Goal: Task Accomplishment & Management: Manage account settings

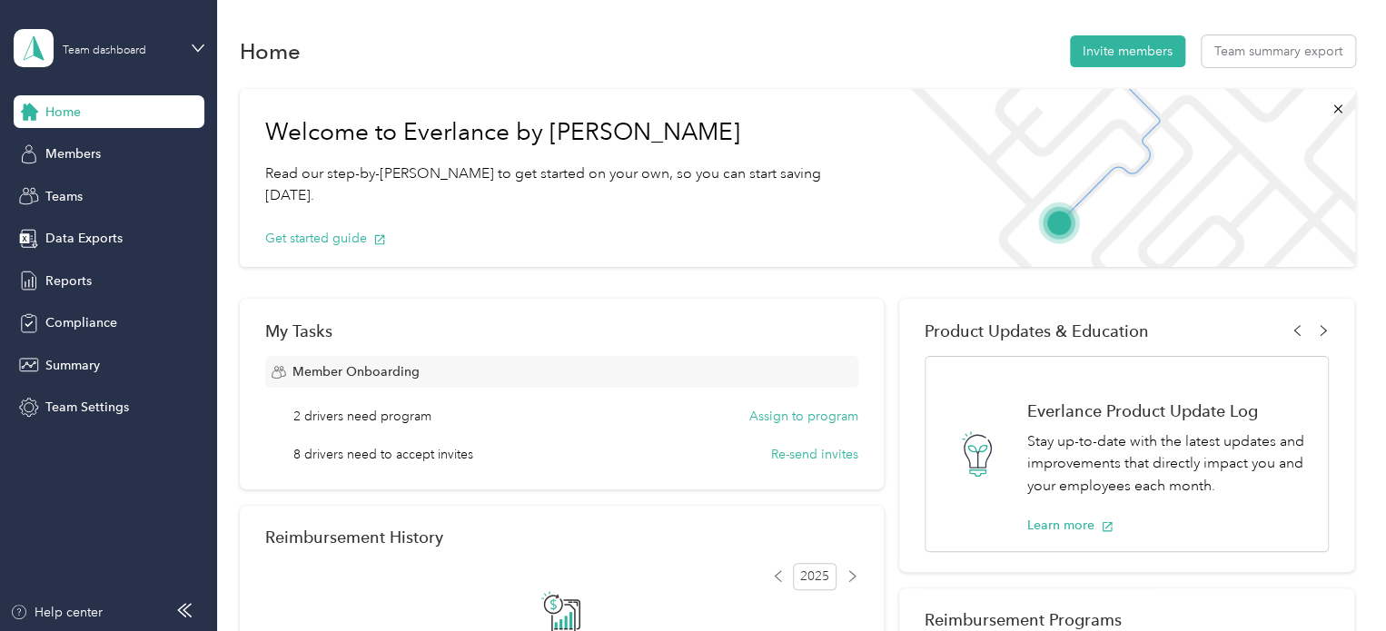
click at [291, 416] on div "2 drivers need program Assign to program 8 drivers need to accept invites Re-se…" at bounding box center [561, 435] width 593 height 57
click at [108, 163] on div "Members" at bounding box center [109, 154] width 191 height 33
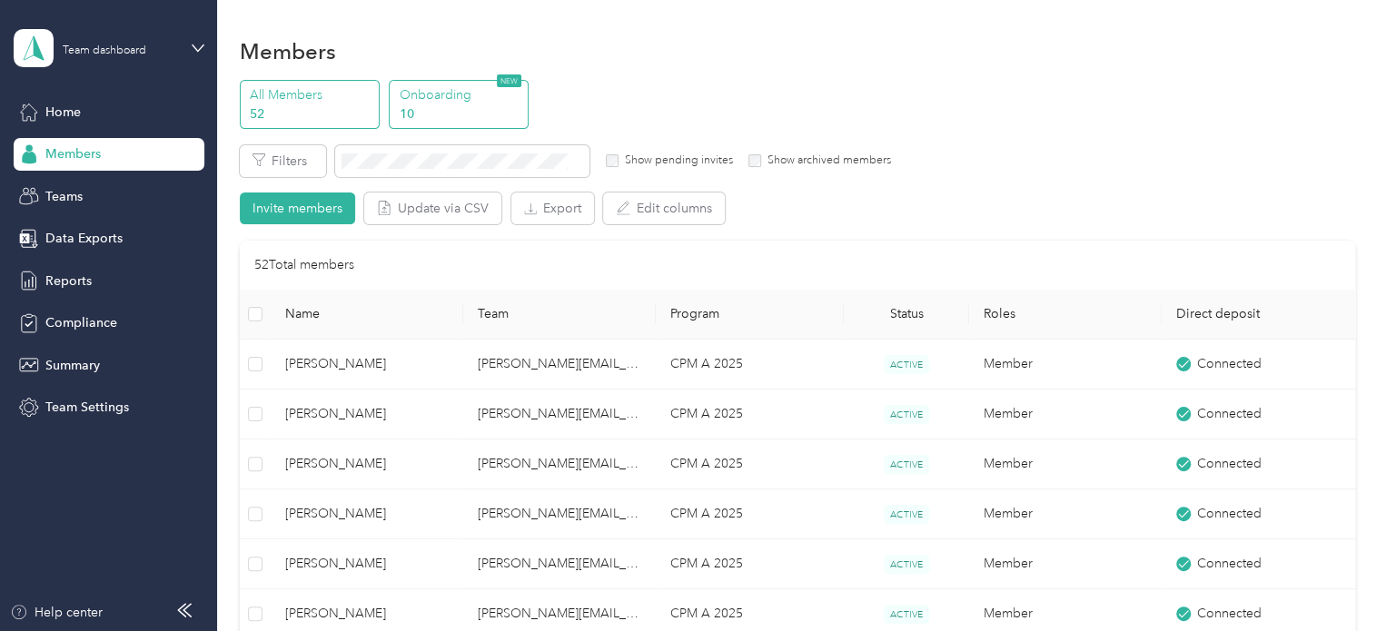
click at [458, 92] on p "Onboarding" at bounding box center [462, 94] width 124 height 19
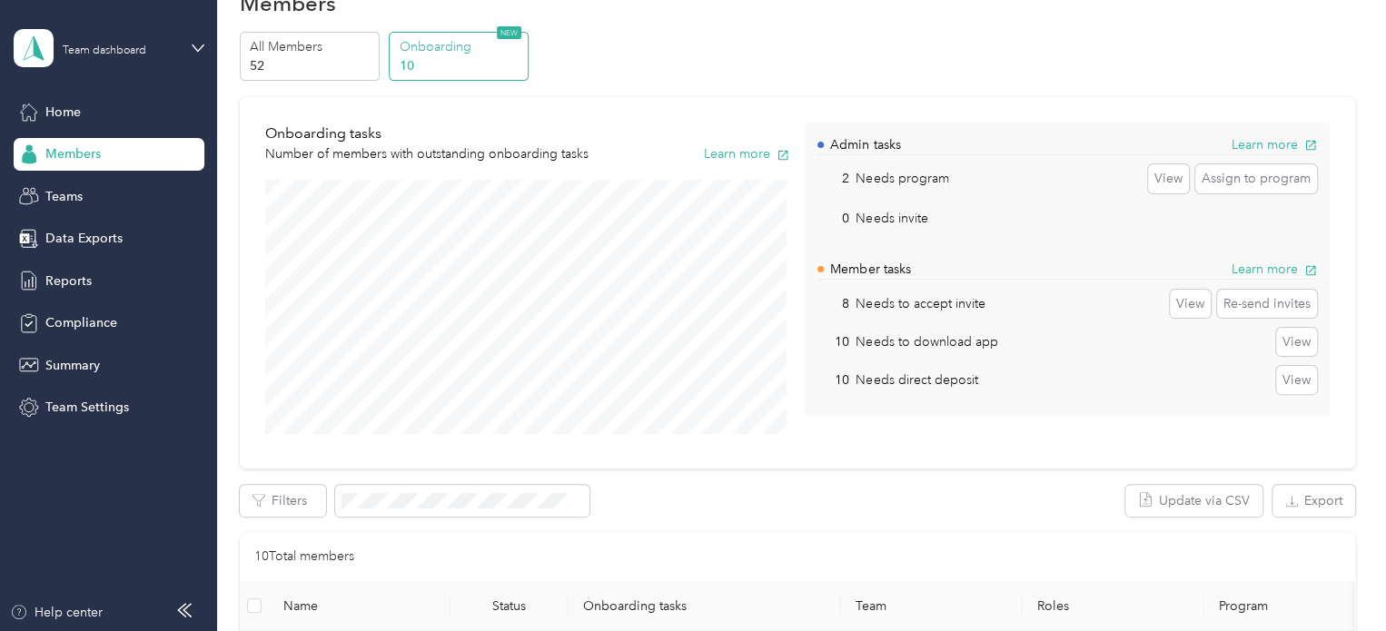
scroll to position [182, 0]
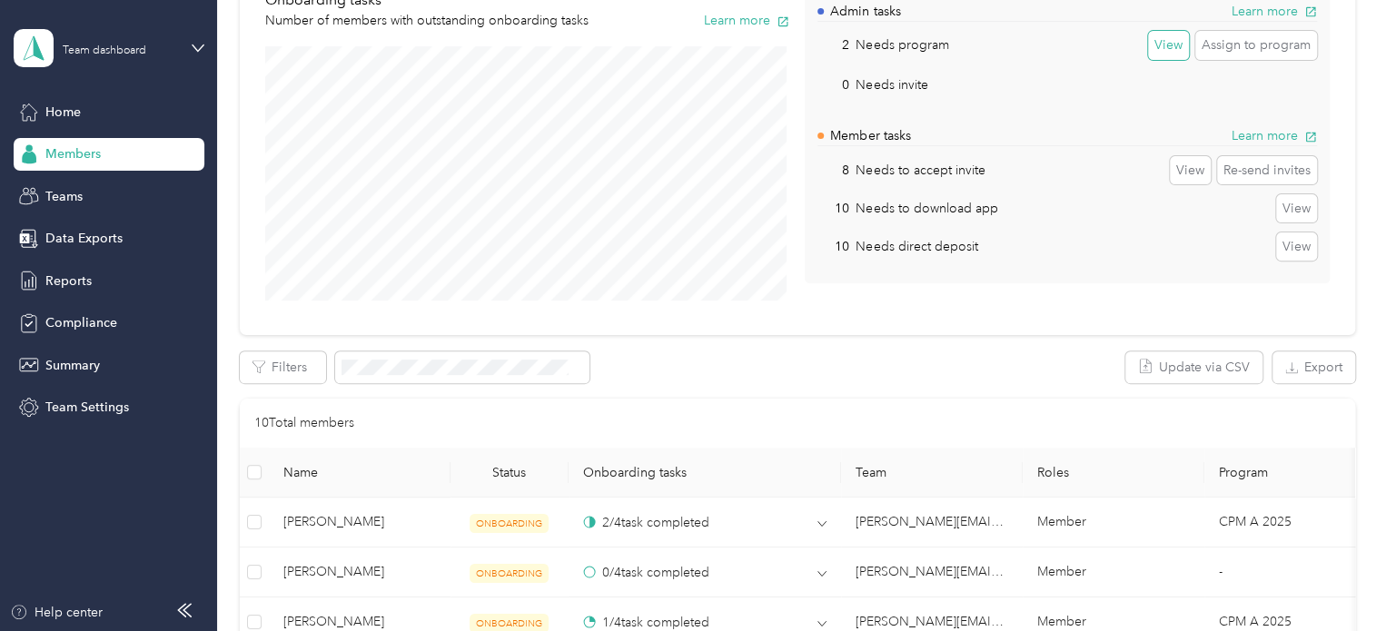
click at [1155, 47] on button "View" at bounding box center [1168, 45] width 41 height 29
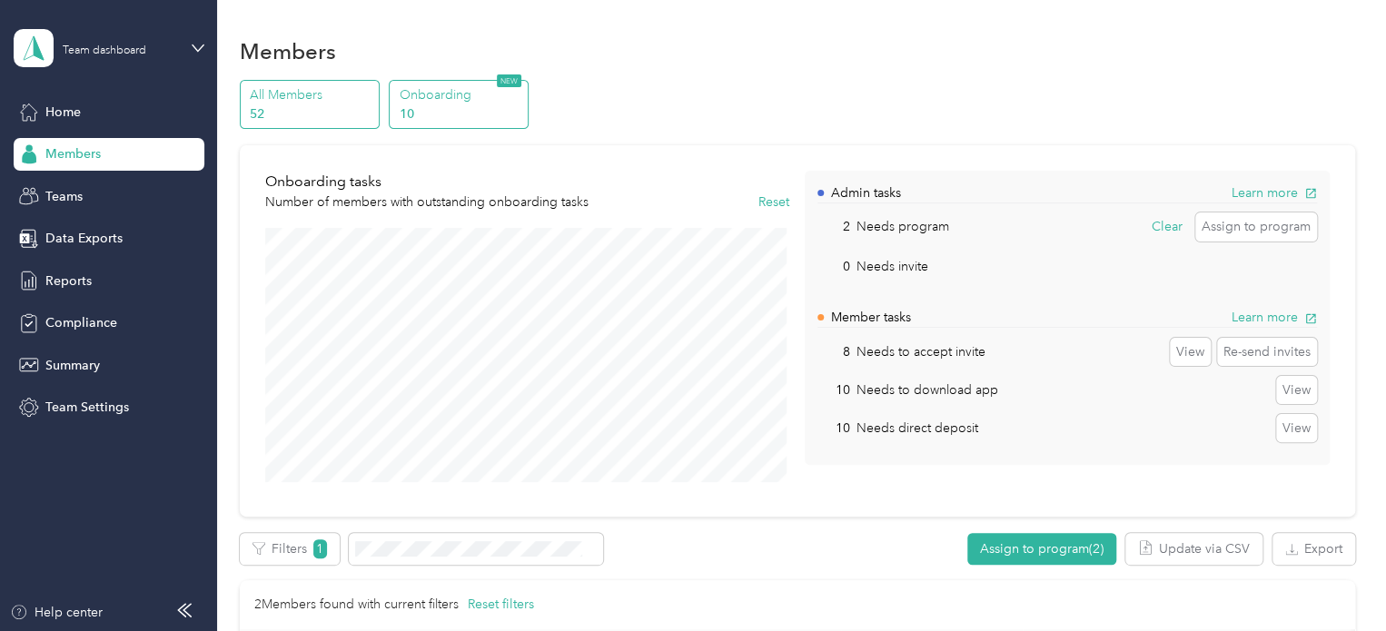
click at [300, 104] on p "52" at bounding box center [312, 113] width 124 height 19
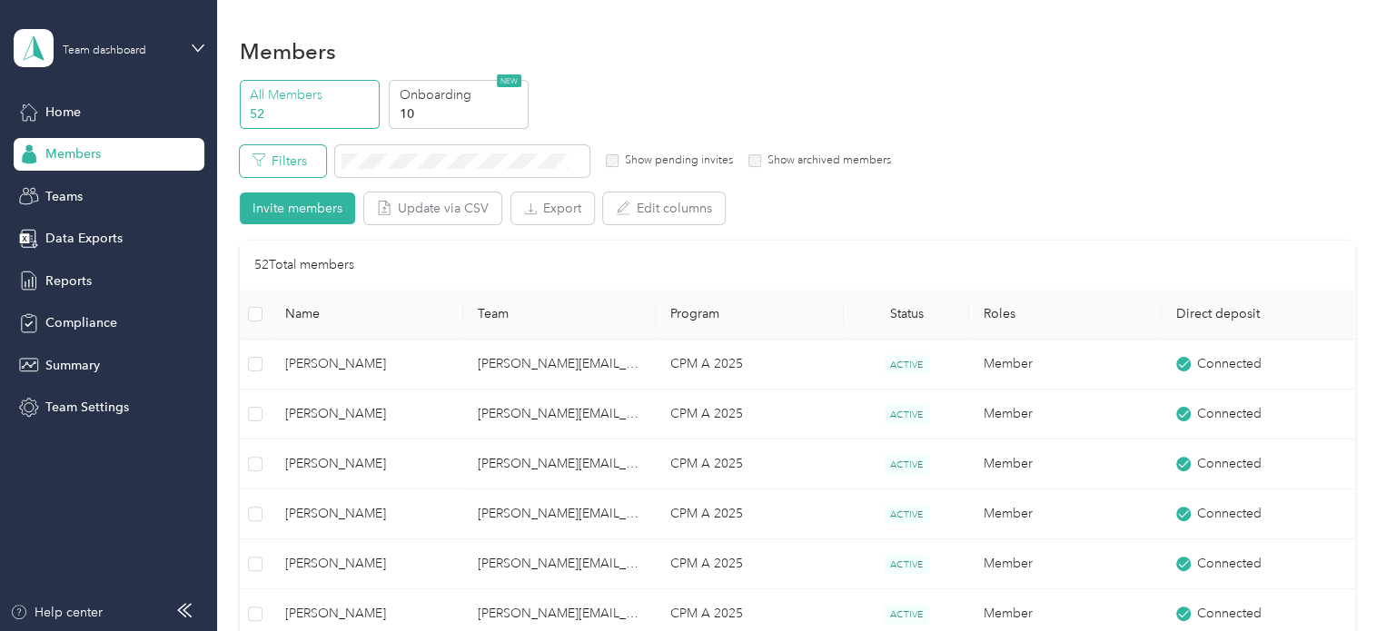
click at [292, 155] on button "Filters" at bounding box center [283, 161] width 86 height 32
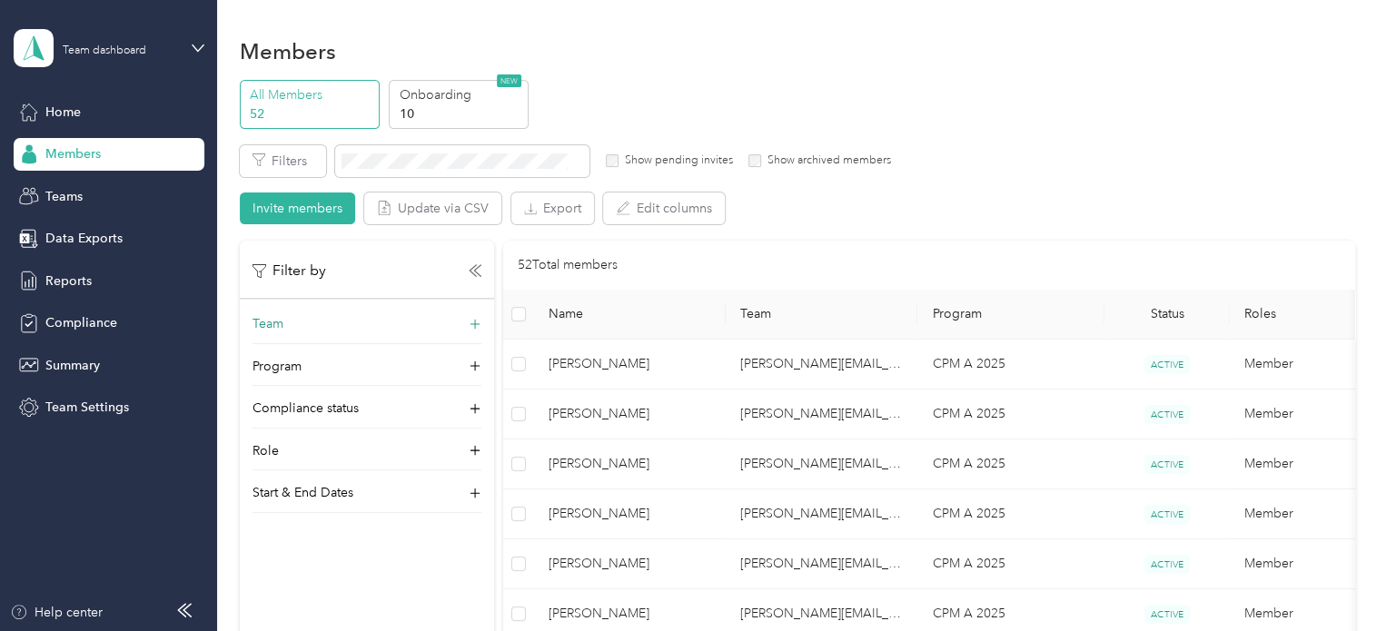
click at [476, 324] on icon at bounding box center [475, 324] width 18 height 18
click at [458, 379] on div "Team Program Compliance status Role Start & End Dates" at bounding box center [367, 429] width 254 height 230
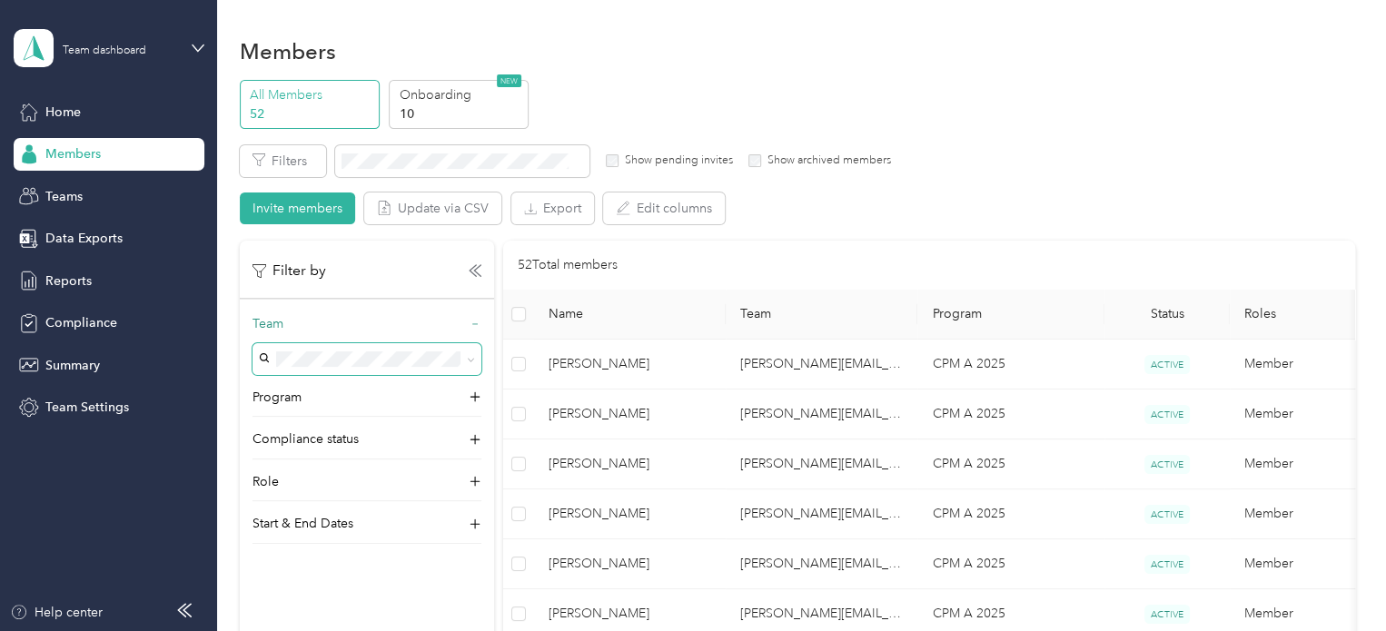
click at [467, 359] on icon at bounding box center [471, 360] width 8 height 8
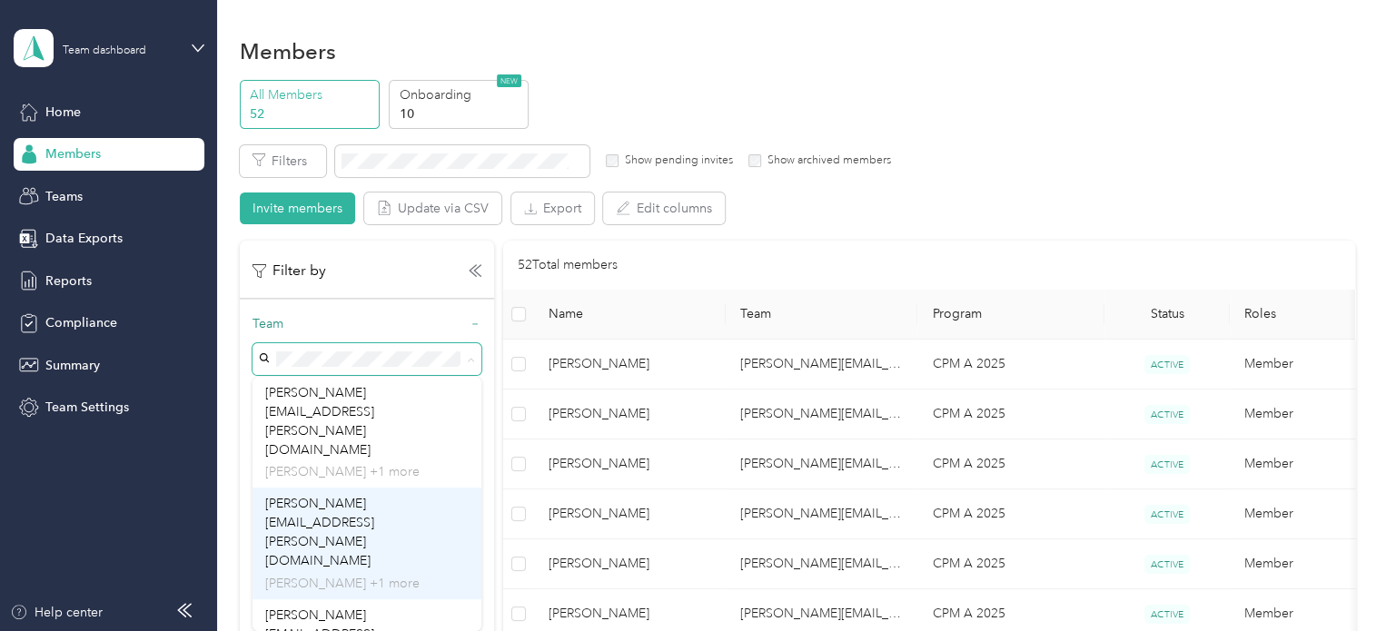
click at [441, 574] on p "[PERSON_NAME] +1 more" at bounding box center [366, 583] width 203 height 19
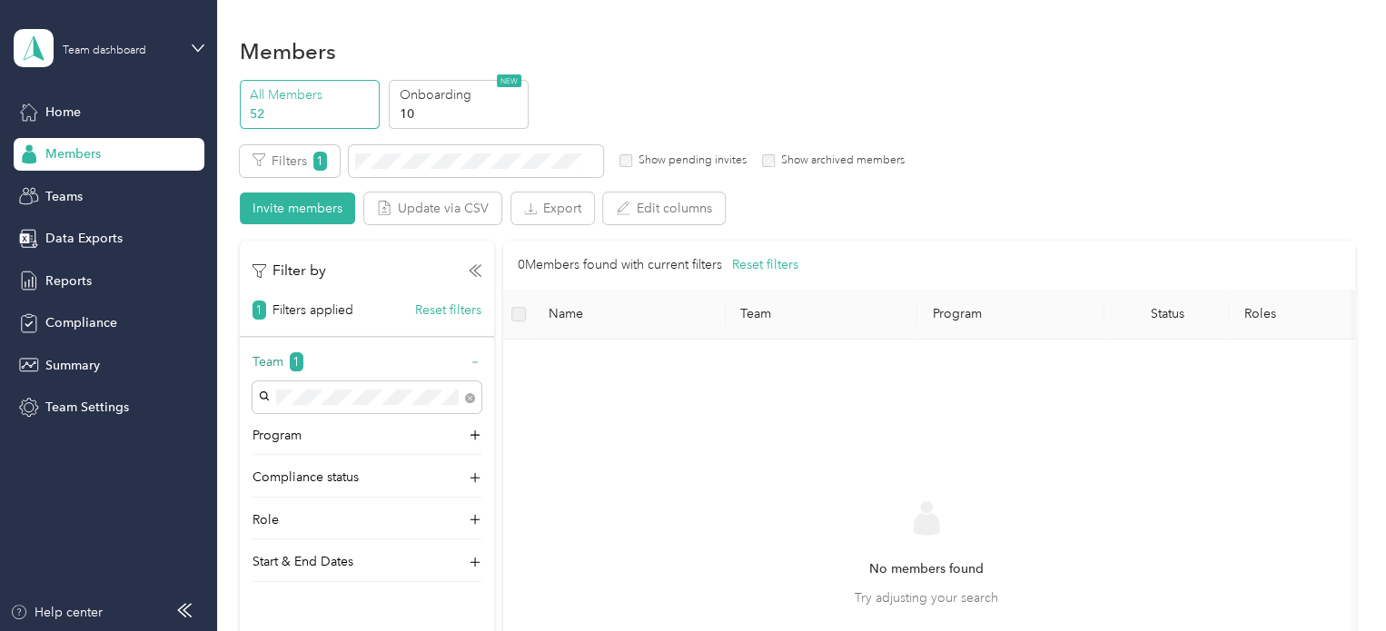
click at [377, 612] on p "[PERSON_NAME] +1 more" at bounding box center [366, 621] width 203 height 19
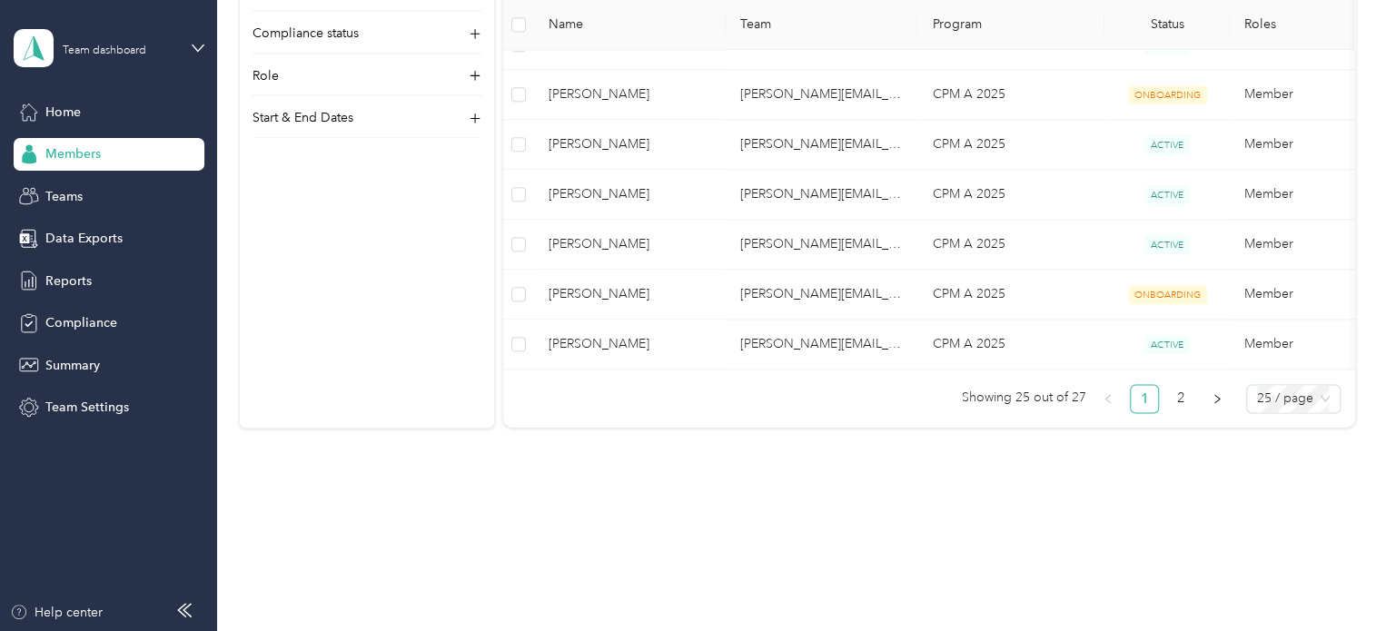
scroll to position [1227, 0]
click at [1169, 396] on link "2" at bounding box center [1180, 398] width 27 height 27
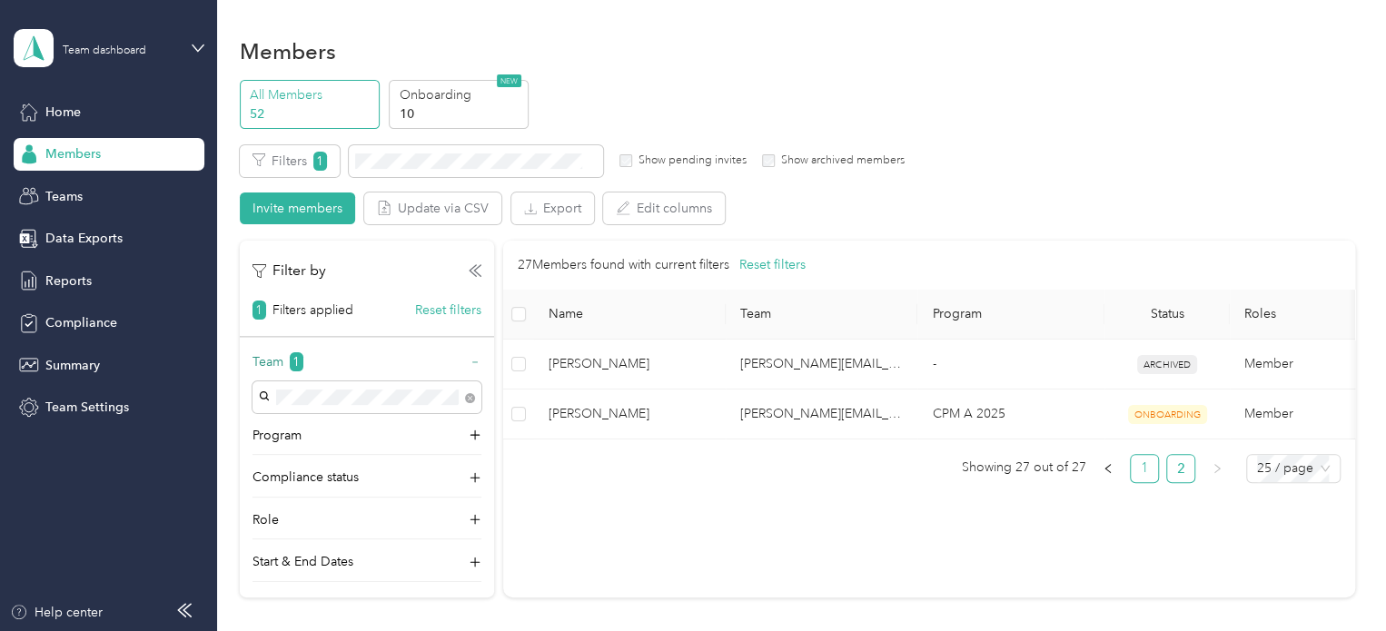
click at [1143, 481] on link "1" at bounding box center [1144, 468] width 27 height 27
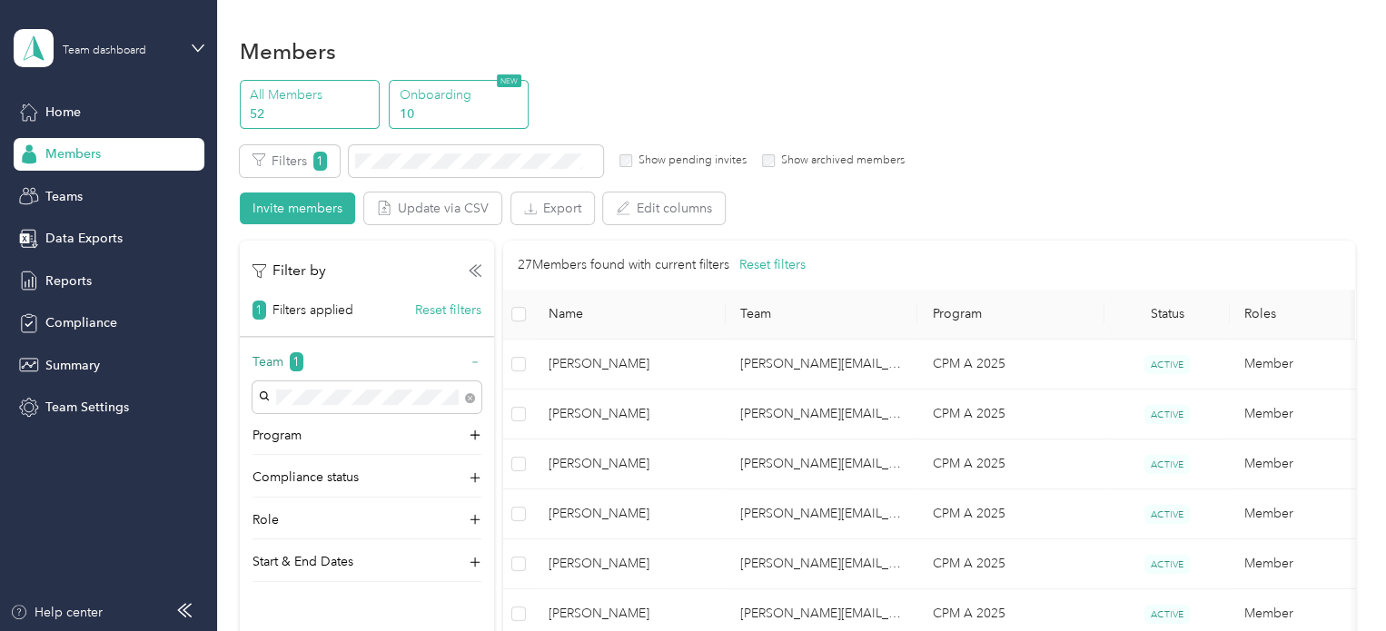
click at [444, 106] on p "10" at bounding box center [462, 113] width 124 height 19
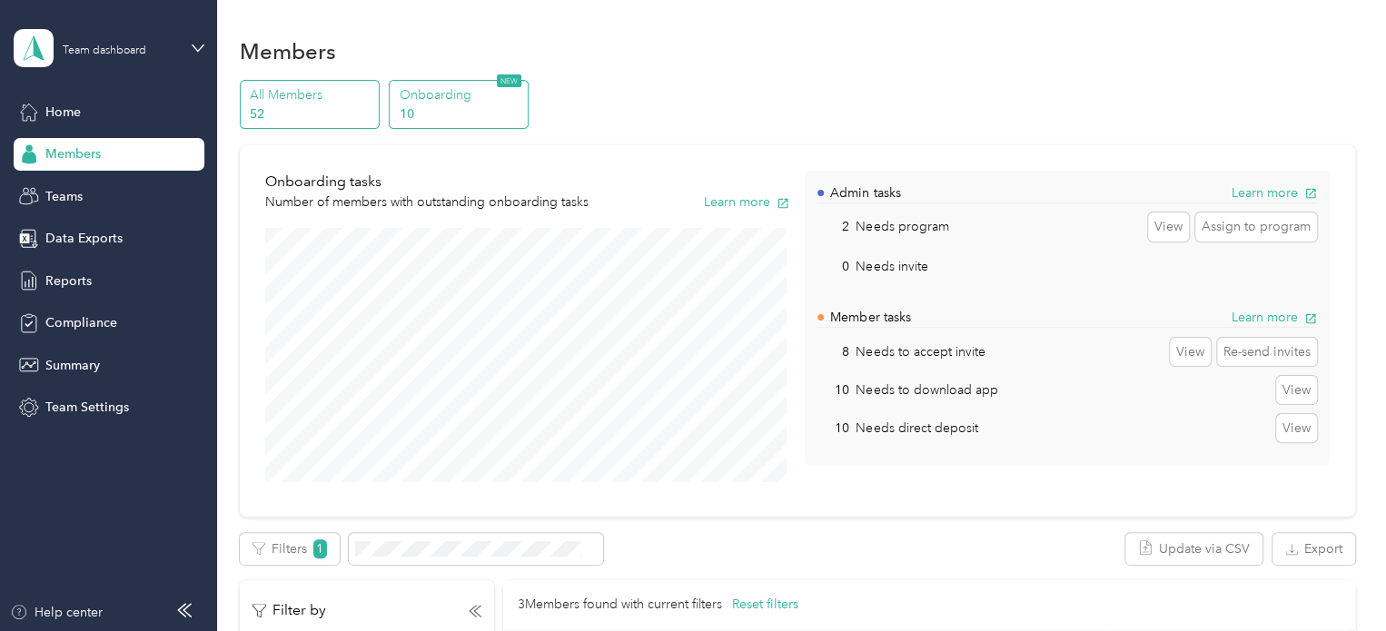
click at [300, 100] on p "All Members" at bounding box center [312, 94] width 124 height 19
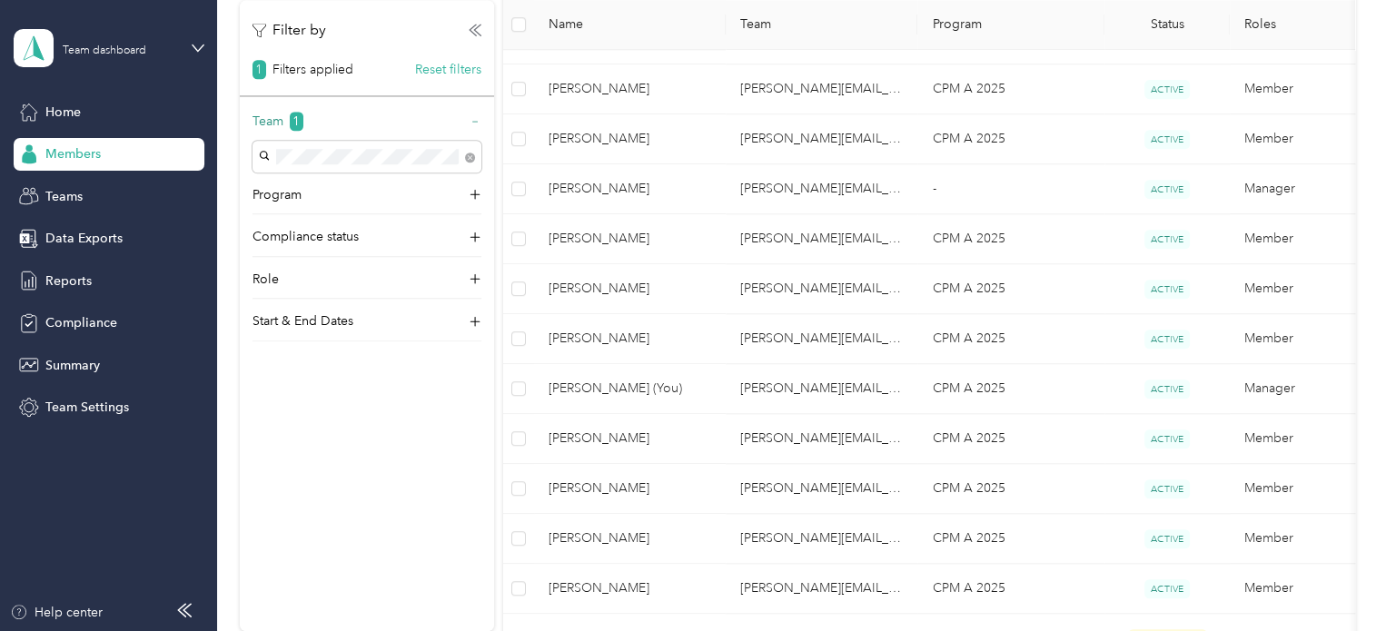
scroll to position [727, 0]
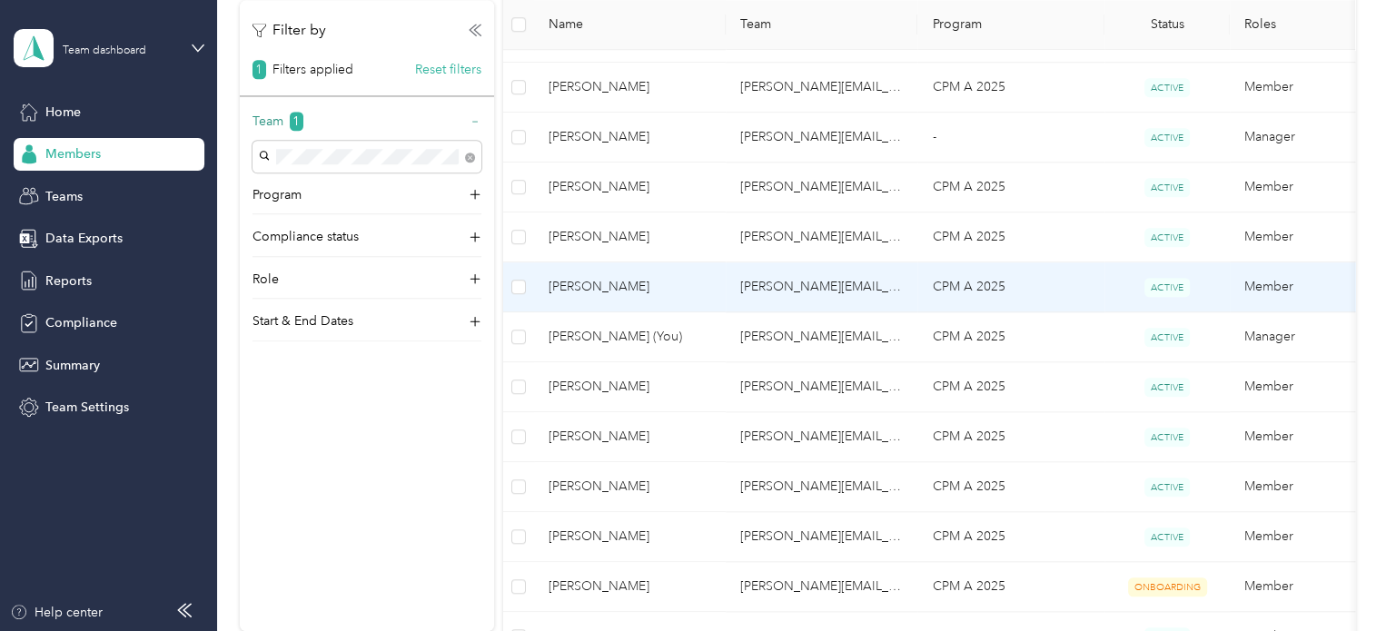
click at [606, 283] on span "[PERSON_NAME]" at bounding box center [630, 287] width 163 height 20
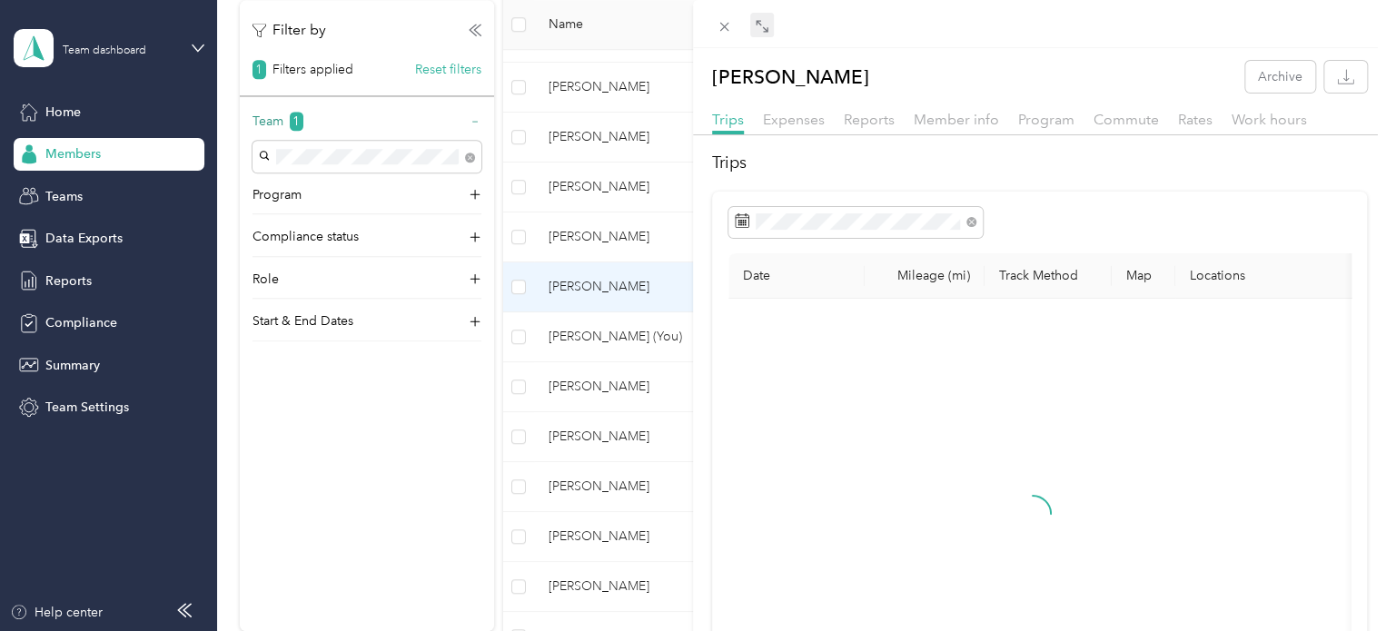
click at [755, 23] on icon at bounding box center [762, 26] width 15 height 15
